Goal: Task Accomplishment & Management: Use online tool/utility

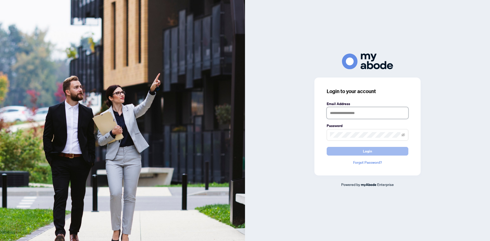
type input "**********"
click at [359, 152] on button "Login" at bounding box center [368, 151] width 82 height 9
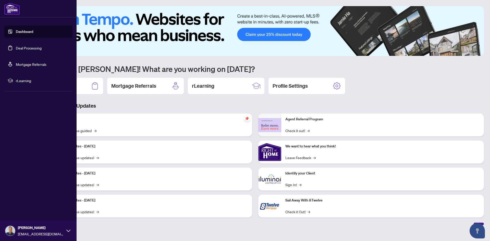
click at [25, 48] on link "Deal Processing" at bounding box center [29, 48] width 26 height 5
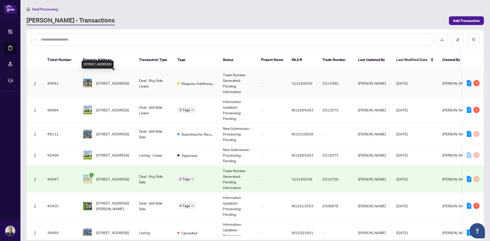
click at [109, 80] on span "[STREET_ADDRESS]" at bounding box center [112, 83] width 33 height 6
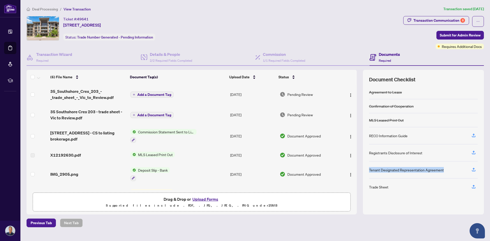
drag, startPoint x: 370, startPoint y: 170, endPoint x: 442, endPoint y: 172, distance: 72.2
click at [442, 172] on div "Tenant Designated Representation Agreement" at bounding box center [406, 170] width 75 height 6
drag, startPoint x: 370, startPoint y: 153, endPoint x: 422, endPoint y: 152, distance: 52.8
click at [422, 152] on div "Registrants Disclosure of Interest" at bounding box center [423, 152] width 109 height 17
copy div "Registrants Disclosure of Interest"
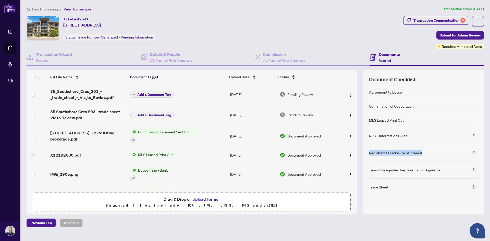
scroll to position [18, 0]
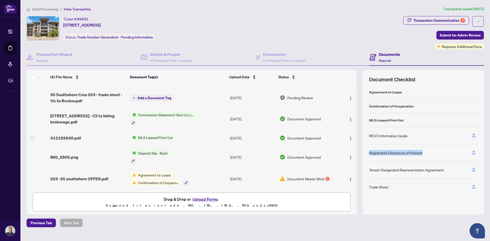
click at [154, 172] on span "Agreement to Lease" at bounding box center [154, 175] width 37 height 6
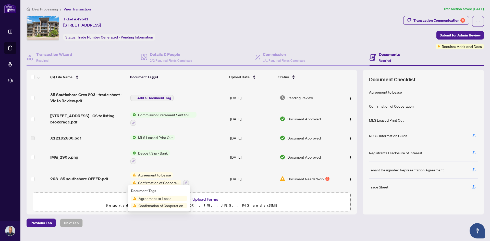
click at [158, 199] on span "Agreement to Lease" at bounding box center [155, 199] width 37 height 6
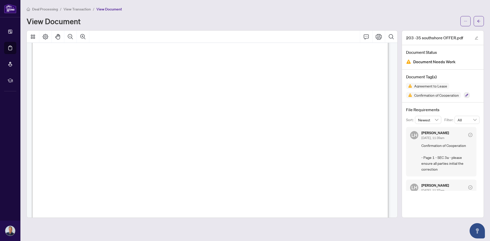
scroll to position [357, 0]
